Goal: Check status: Check status

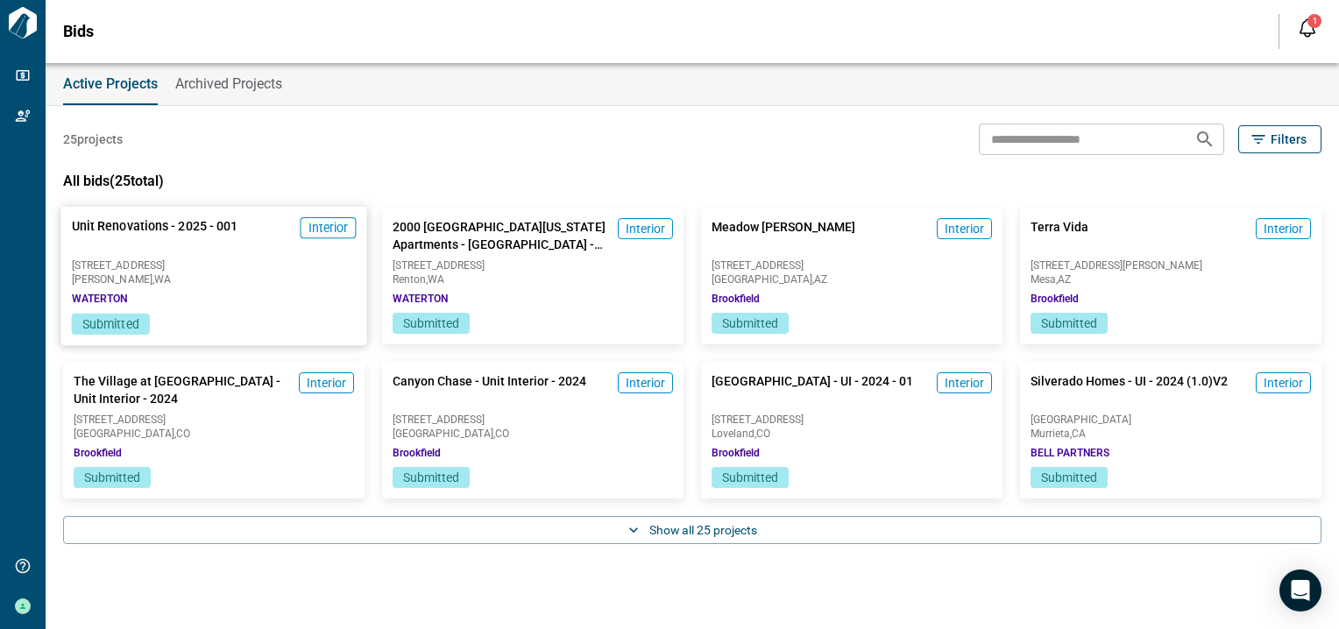
click at [122, 323] on span "Submitted" at bounding box center [110, 324] width 57 height 14
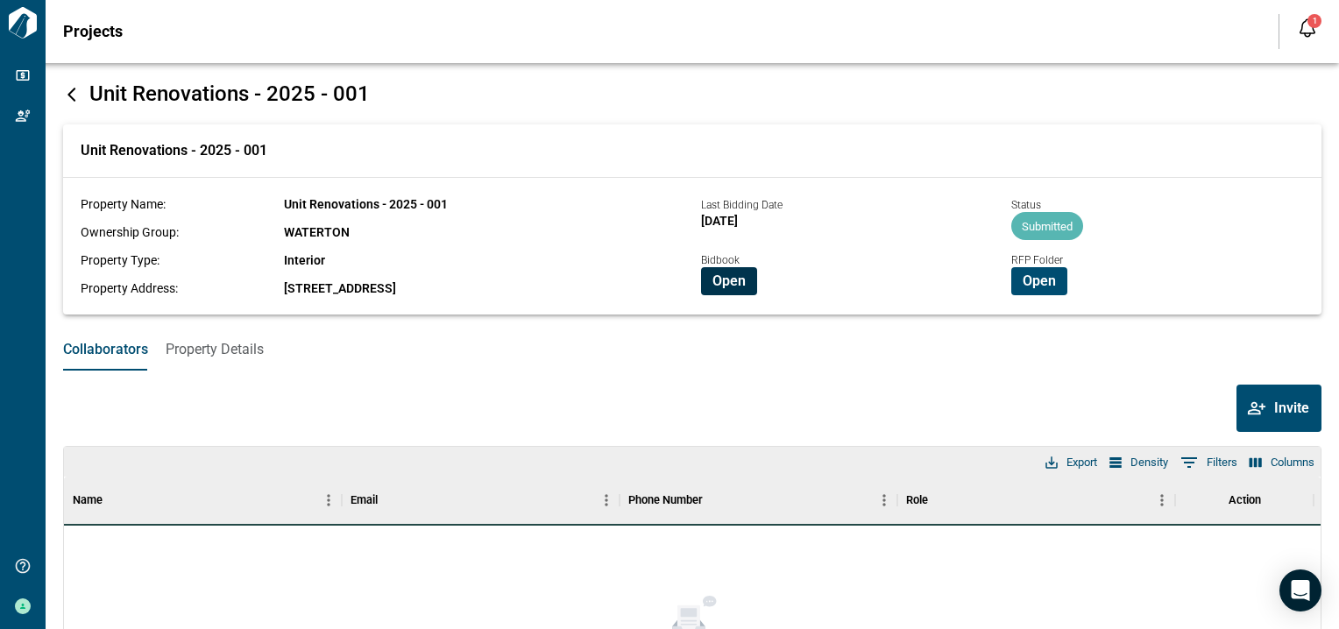
click at [745, 284] on button "Open" at bounding box center [729, 281] width 56 height 28
